Goal: Transaction & Acquisition: Purchase product/service

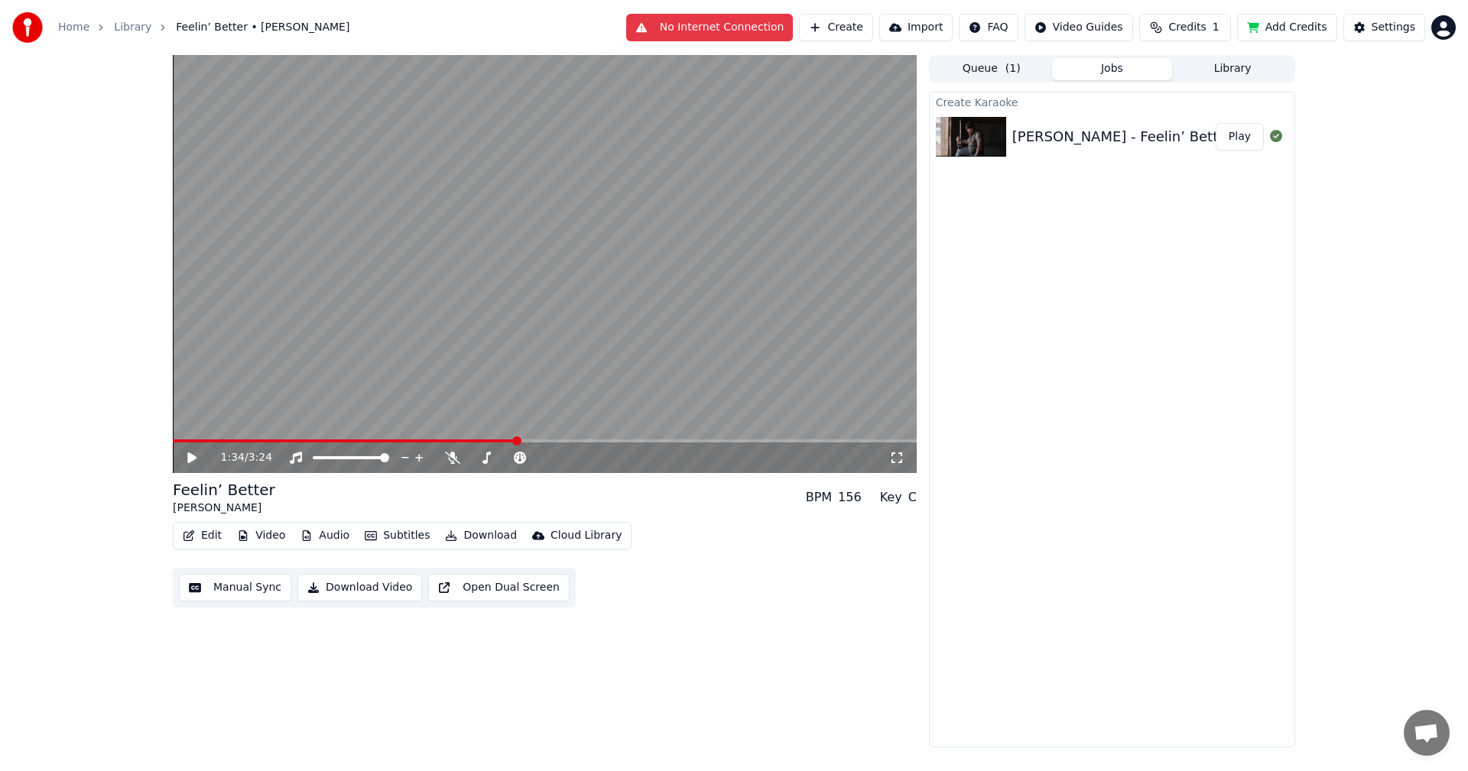
click at [195, 456] on icon at bounding box center [191, 458] width 9 height 11
click at [177, 442] on span at bounding box center [348, 441] width 350 height 3
click at [177, 442] on span at bounding box center [175, 441] width 4 height 3
click at [448, 458] on icon at bounding box center [452, 458] width 15 height 12
click at [174, 439] on video at bounding box center [545, 264] width 744 height 418
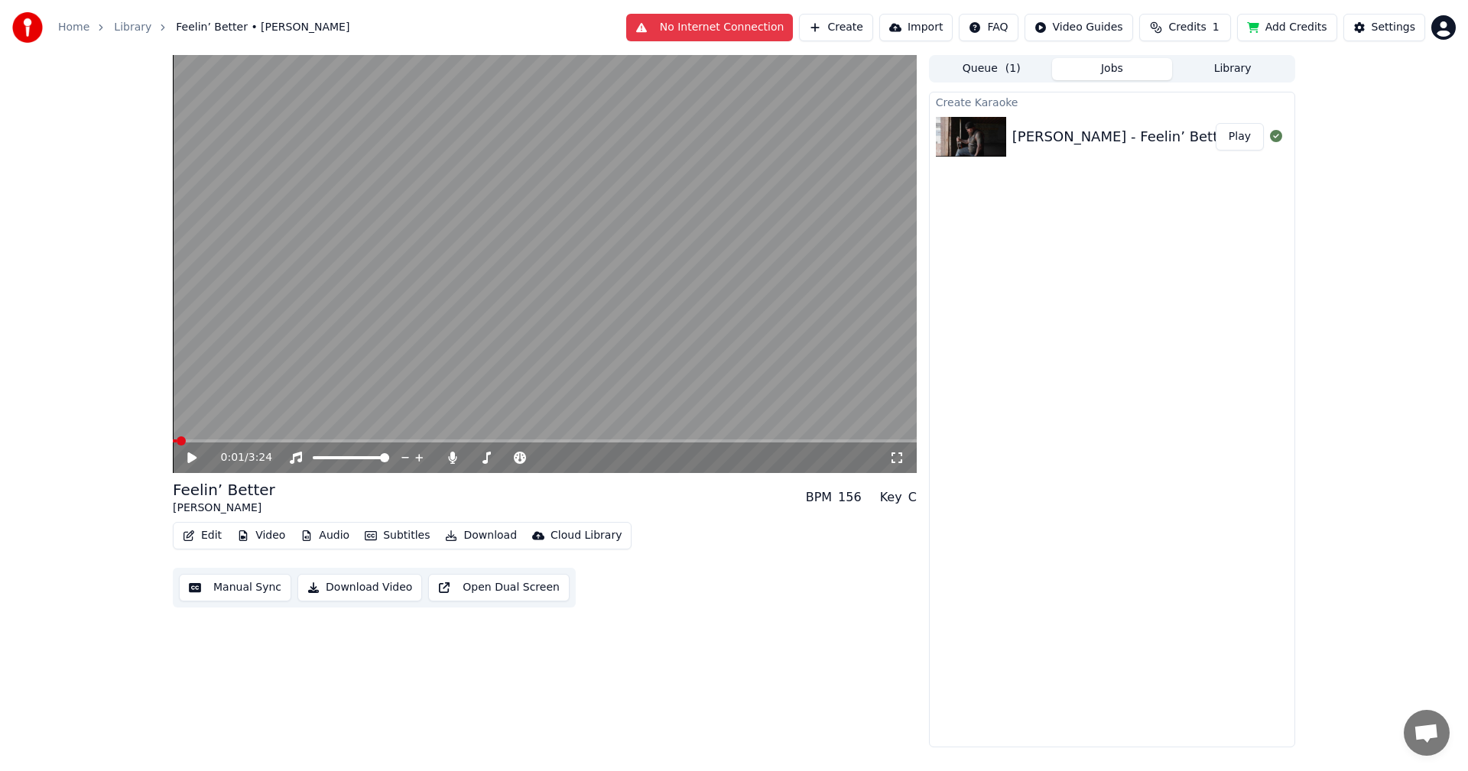
click at [177, 443] on span at bounding box center [175, 441] width 4 height 3
click at [177, 443] on span at bounding box center [181, 441] width 9 height 9
click at [188, 455] on icon at bounding box center [191, 458] width 9 height 11
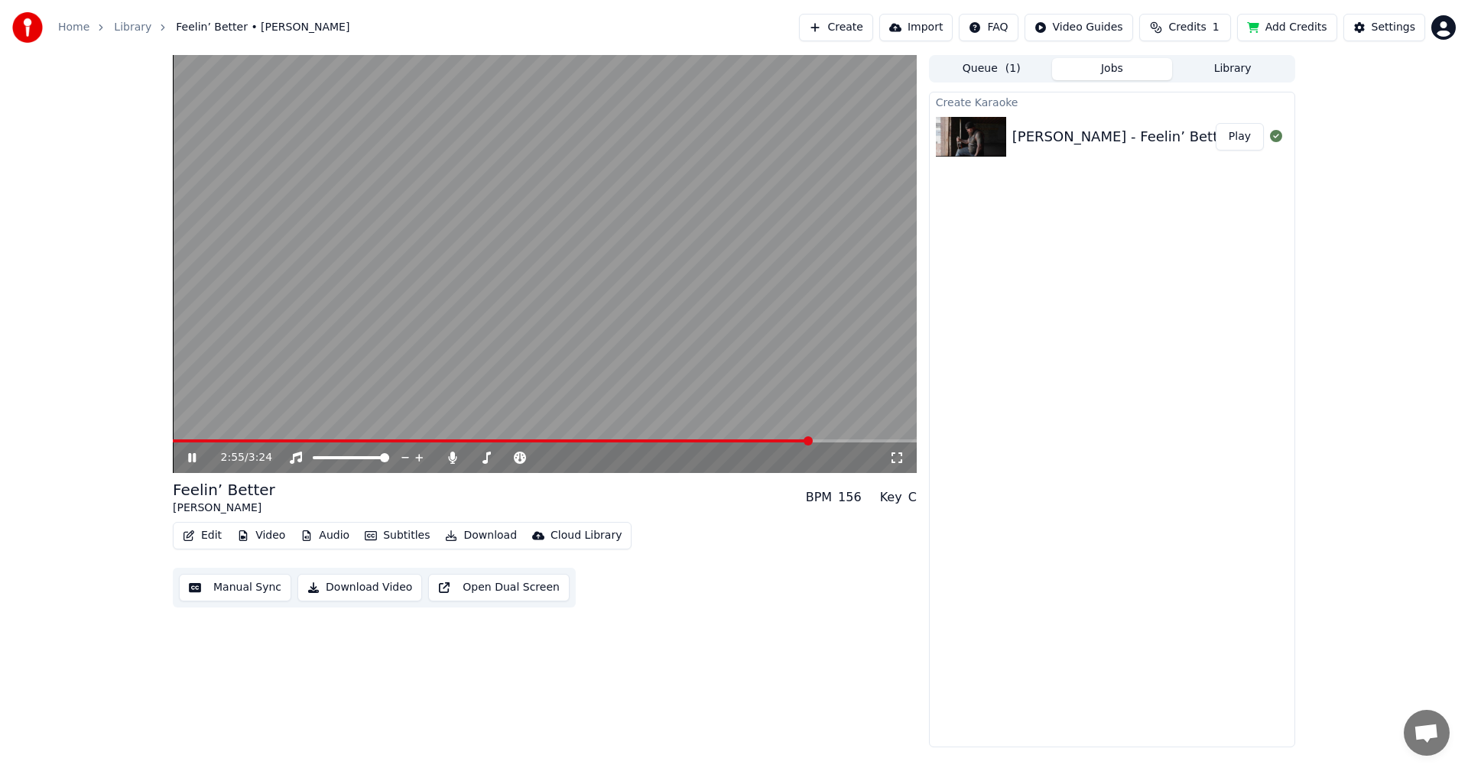
click at [1281, 30] on button "Add Credits" at bounding box center [1287, 28] width 100 height 28
click at [1180, 31] on span "Credits" at bounding box center [1186, 27] width 37 height 15
click at [1179, 141] on button "Refresh" at bounding box center [1182, 142] width 79 height 28
click at [1103, 104] on td "50" at bounding box center [1095, 102] width 44 height 28
click at [1270, 26] on button "Add Credits" at bounding box center [1287, 28] width 100 height 28
